Goal: Find specific page/section: Find specific page/section

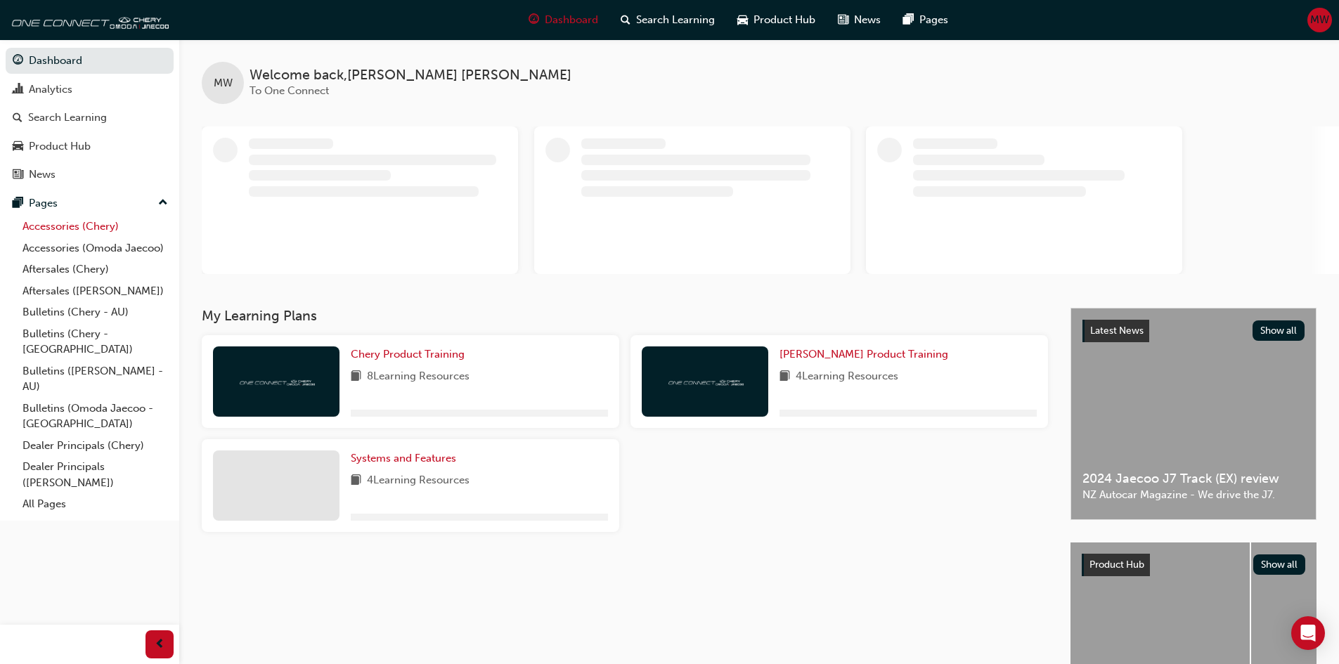
click at [77, 219] on link "Accessories (Chery)" at bounding box center [95, 227] width 157 height 22
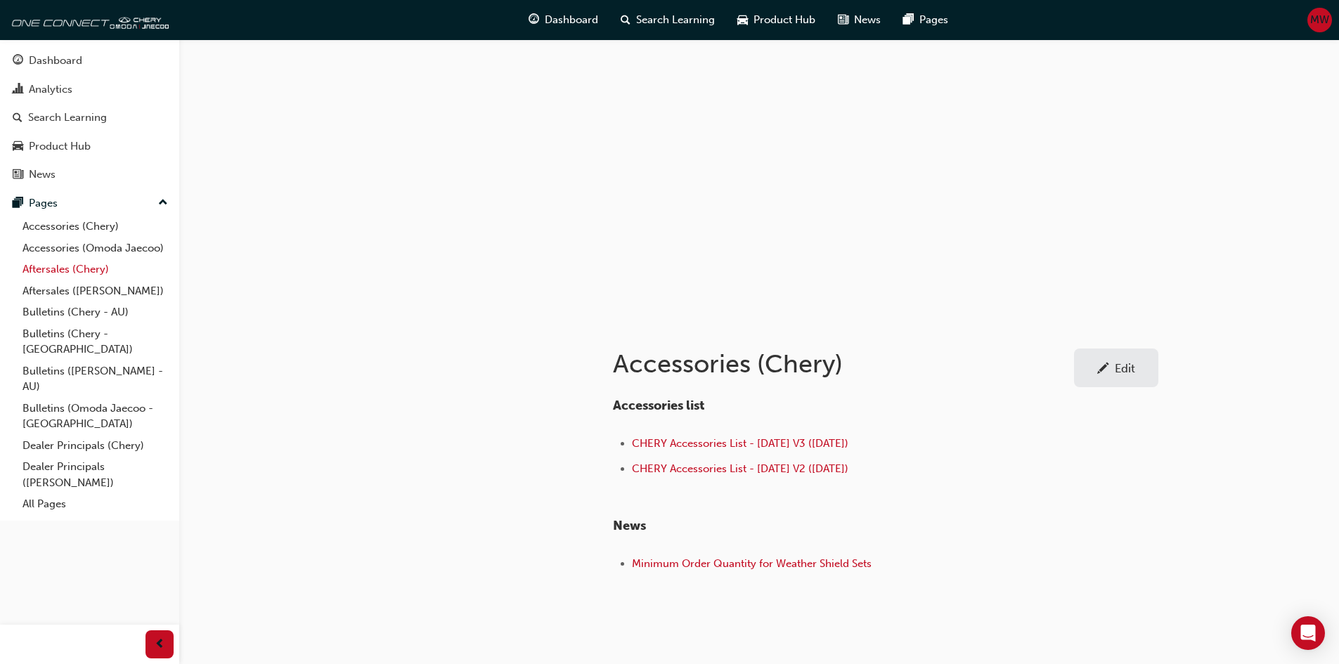
click at [65, 270] on link "Aftersales (Chery)" at bounding box center [95, 270] width 157 height 22
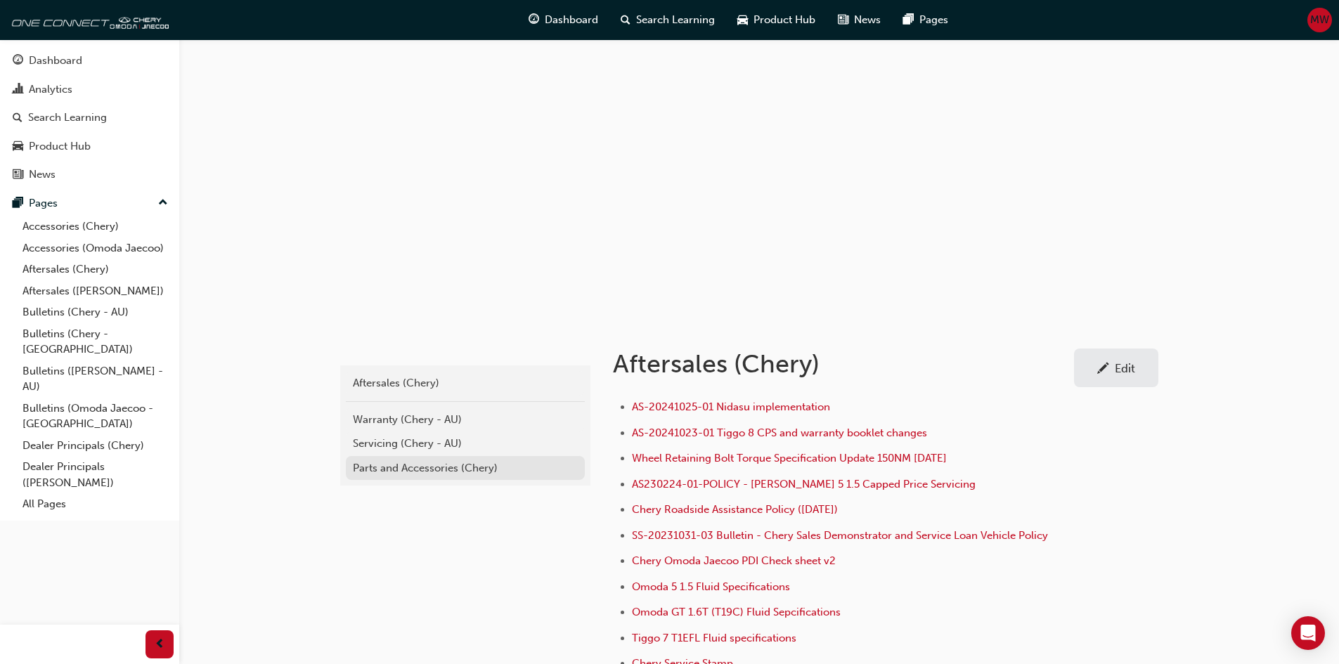
click at [394, 467] on div "Parts and Accessories (Chery)" at bounding box center [465, 468] width 225 height 16
